Goal: Complete application form

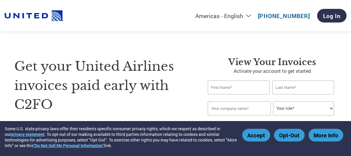
type input "[PERSON_NAME][EMAIL_ADDRESS][PERSON_NAME][DOMAIN_NAME]"
type input "7072861920"
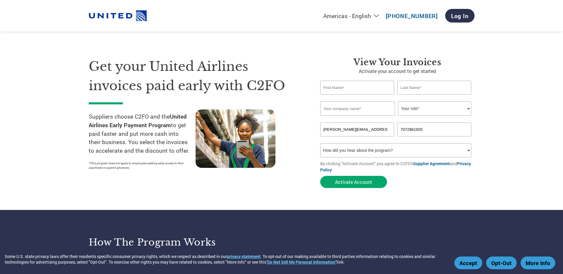
click at [343, 82] on input "text" at bounding box center [357, 88] width 74 height 14
type input "[PERSON_NAME]"
click at [464, 89] on input "text" at bounding box center [434, 88] width 74 height 14
type input "[PERSON_NAME]"
click at [377, 103] on input "text" at bounding box center [357, 109] width 75 height 14
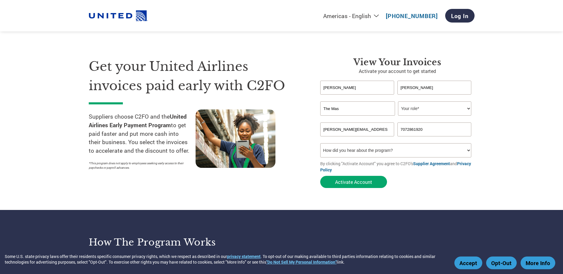
type input "The Mascot Wine LLC"
click at [433, 107] on select "Your role* CFO Controller Credit Manager Finance Director Treasurer CEO Preside…" at bounding box center [434, 109] width 73 height 14
select select "OTHER"
click at [398, 102] on select "Your role* CFO Controller Credit Manager Finance Director Treasurer CEO Preside…" at bounding box center [434, 109] width 73 height 14
click at [376, 153] on select "How did you hear about the program? Received a letter Email Social Media Online…" at bounding box center [395, 150] width 151 height 14
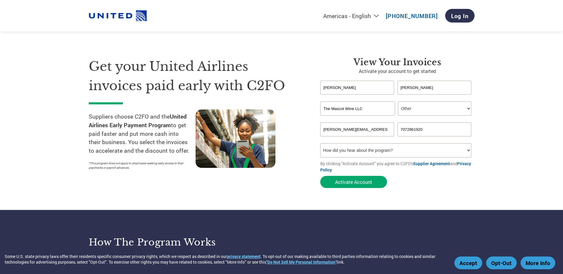
select select "Email"
click at [320, 143] on select "How did you hear about the program? Received a letter Email Social Media Online…" at bounding box center [395, 150] width 151 height 14
click at [361, 185] on button "Activate Account" at bounding box center [353, 182] width 67 height 12
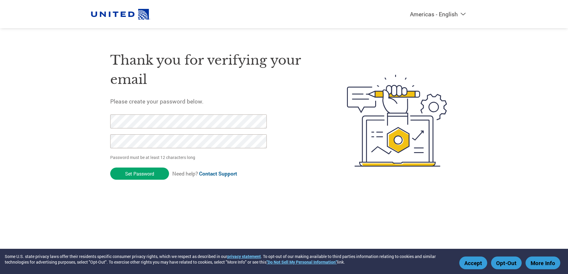
click at [110, 168] on input "Set Password" at bounding box center [139, 174] width 59 height 12
click at [149, 173] on input "Set Password" at bounding box center [139, 174] width 59 height 12
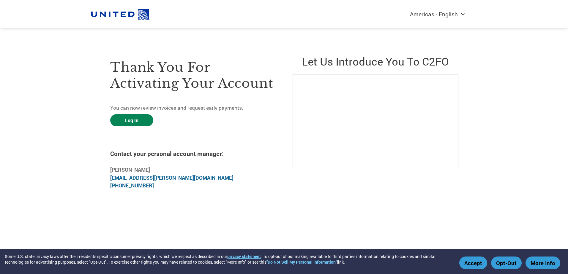
click at [118, 122] on link "Log In" at bounding box center [131, 120] width 43 height 12
